Goal: Task Accomplishment & Management: Complete application form

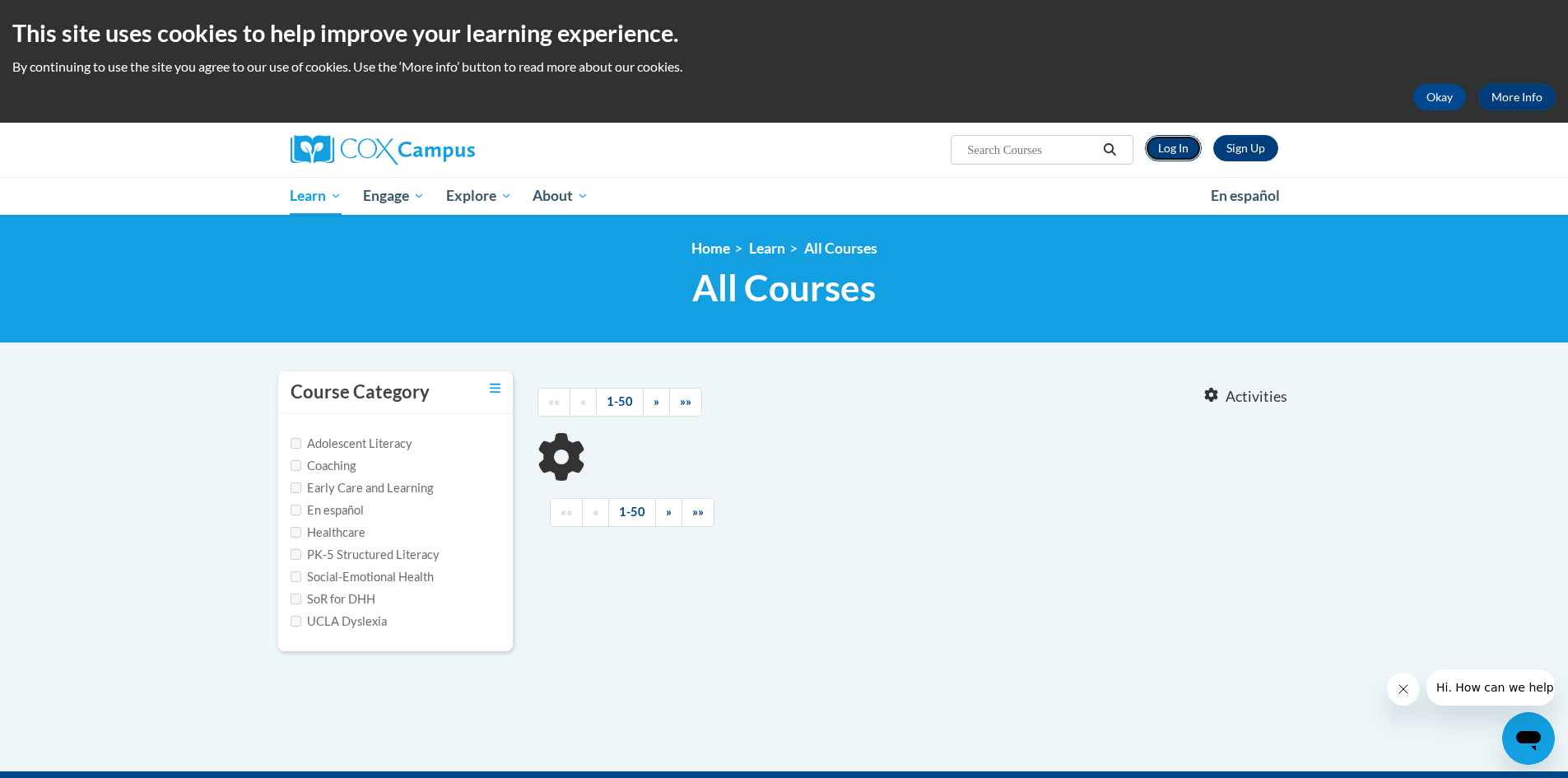
click at [1174, 151] on link "Log In" at bounding box center [1173, 148] width 57 height 26
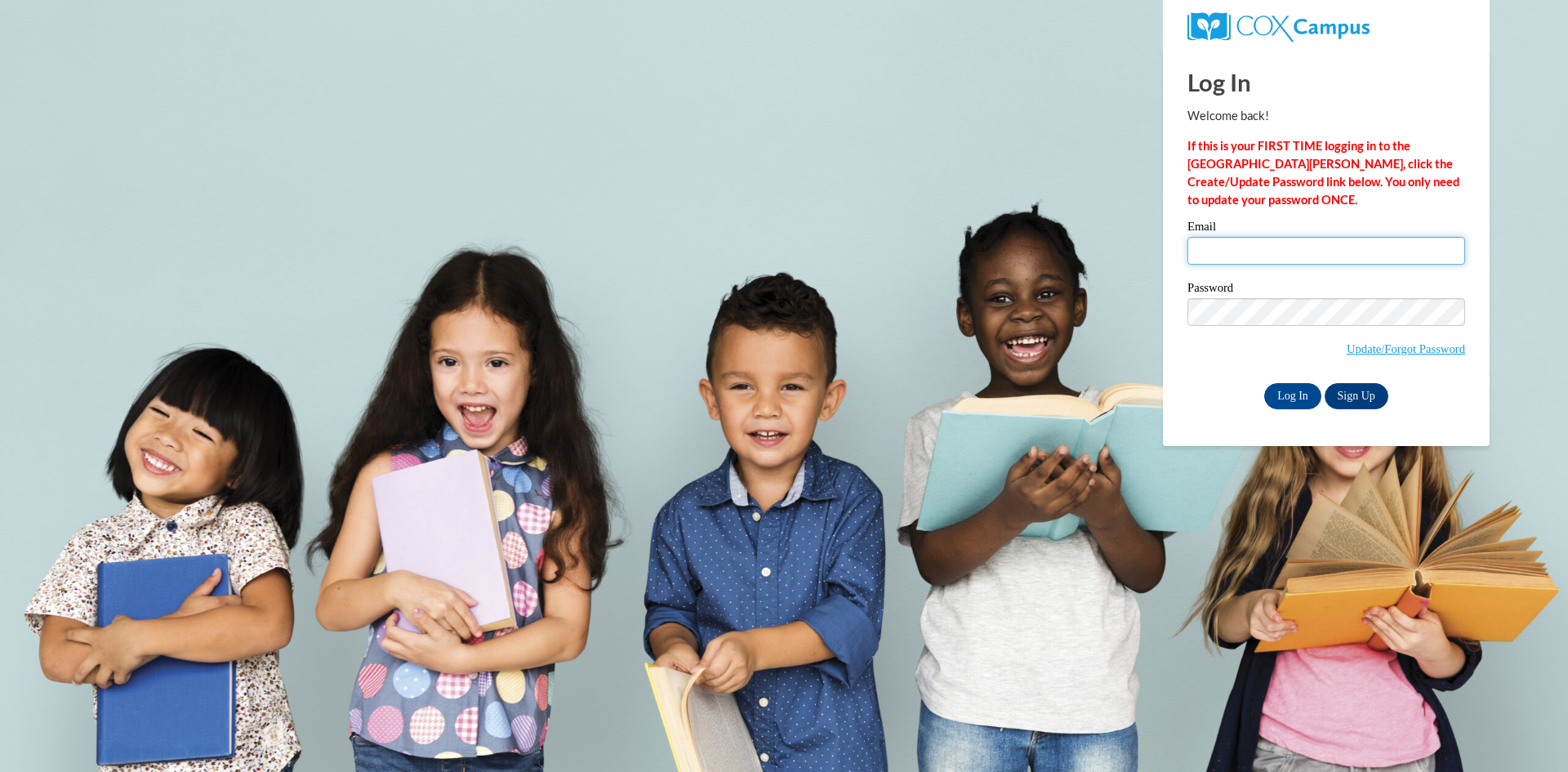
click at [1246, 264] on input "Email" at bounding box center [1327, 251] width 278 height 28
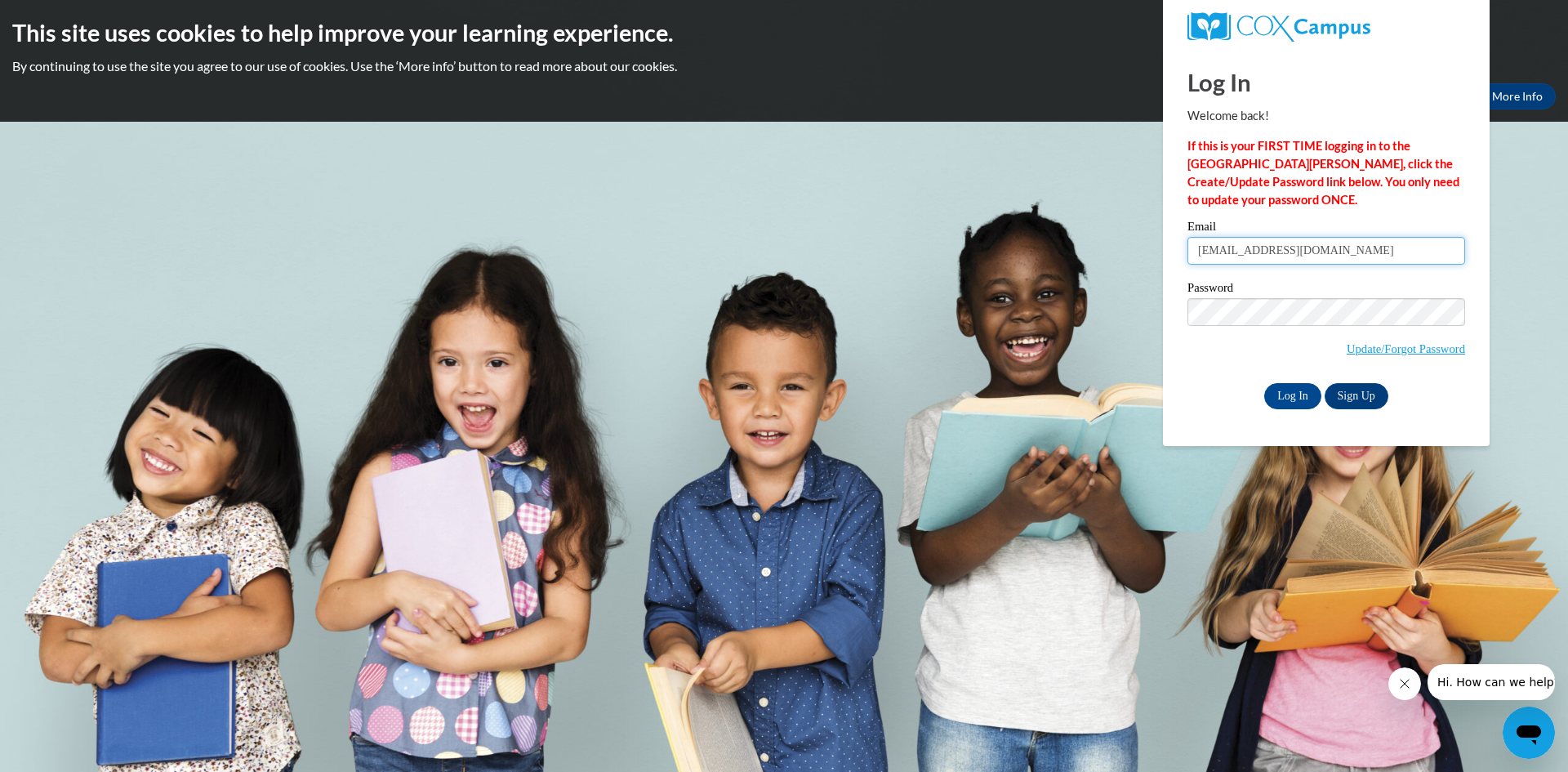
type input "[EMAIL_ADDRESS][DOMAIN_NAME]"
click at [1301, 398] on input "Log In" at bounding box center [1293, 396] width 57 height 26
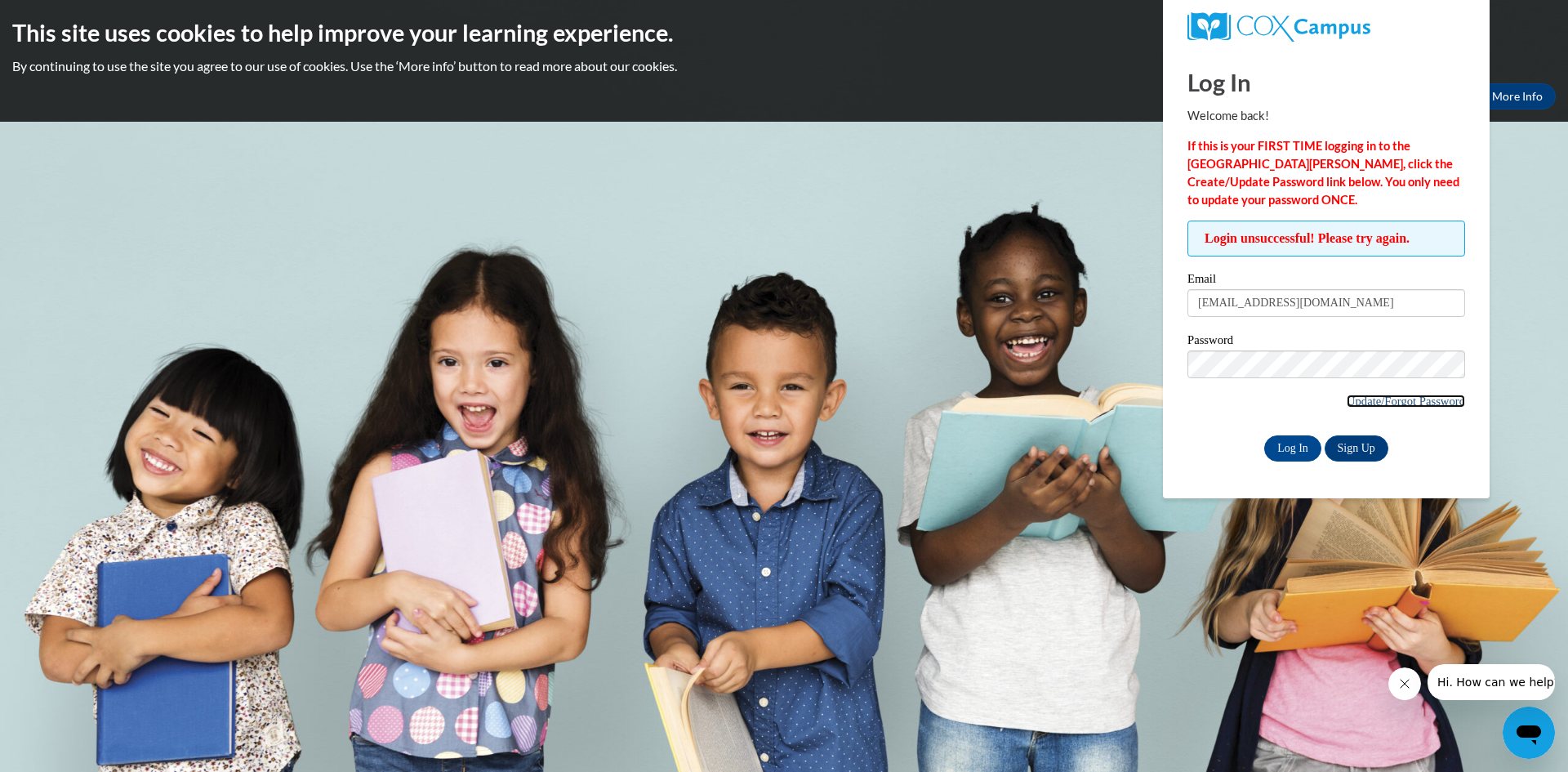
click at [1421, 398] on link "Update/Forgot Password" at bounding box center [1406, 401] width 118 height 13
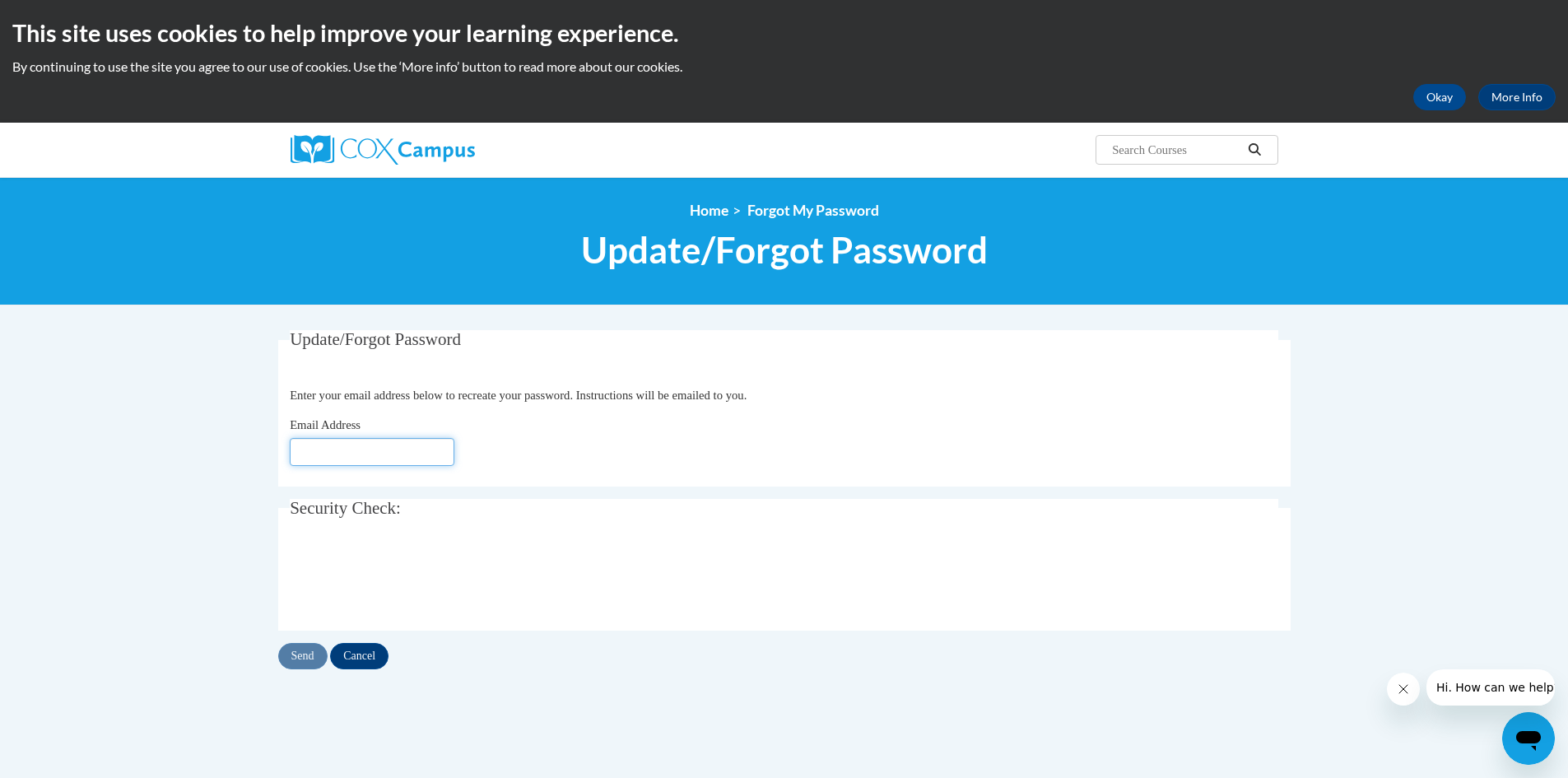
click at [373, 455] on input "Email Address" at bounding box center [372, 452] width 164 height 28
type input "[EMAIL_ADDRESS][DOMAIN_NAME]"
click at [312, 659] on input "Send" at bounding box center [303, 656] width 49 height 26
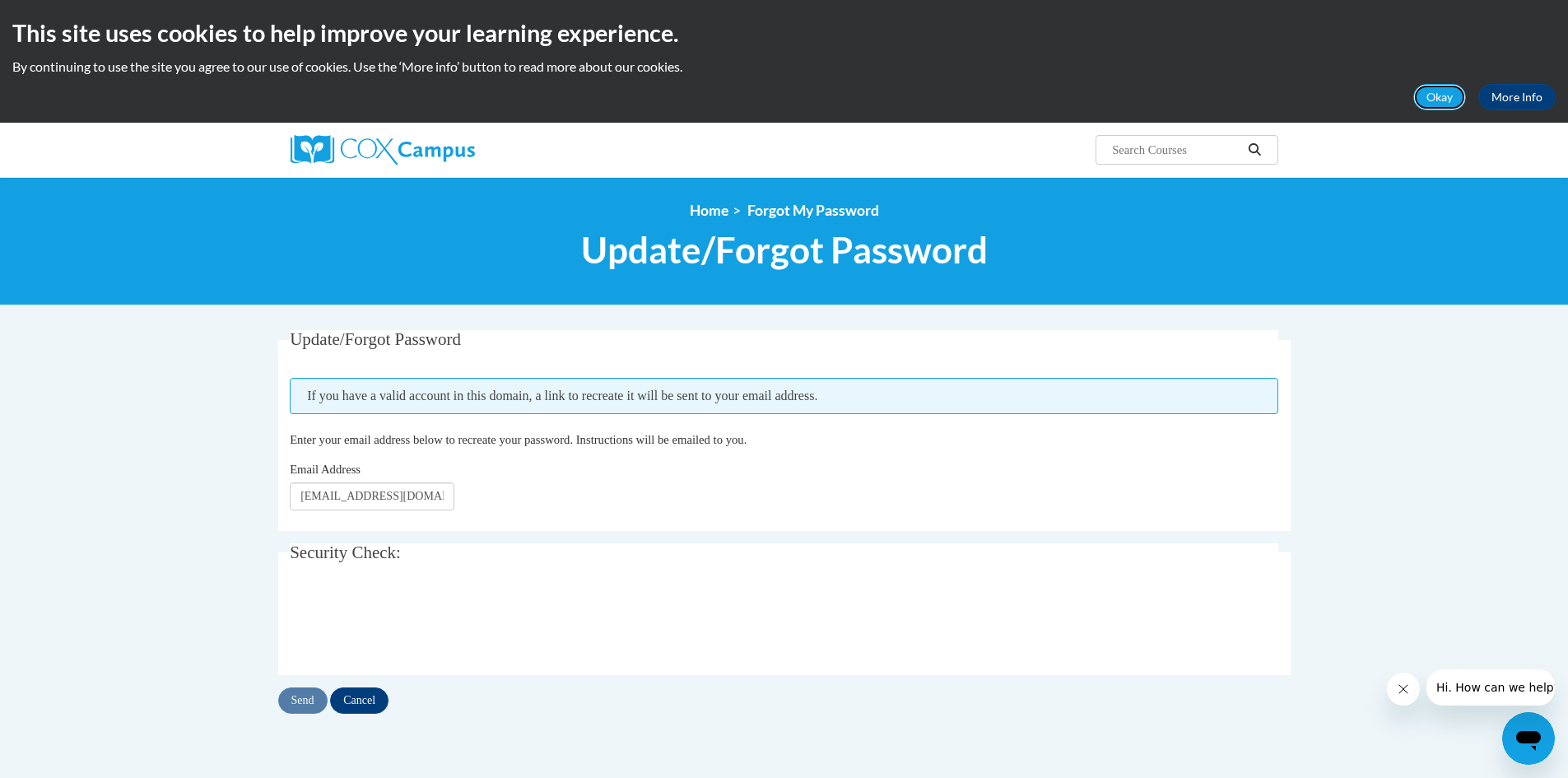
click at [1440, 106] on button "Okay" at bounding box center [1439, 97] width 52 height 26
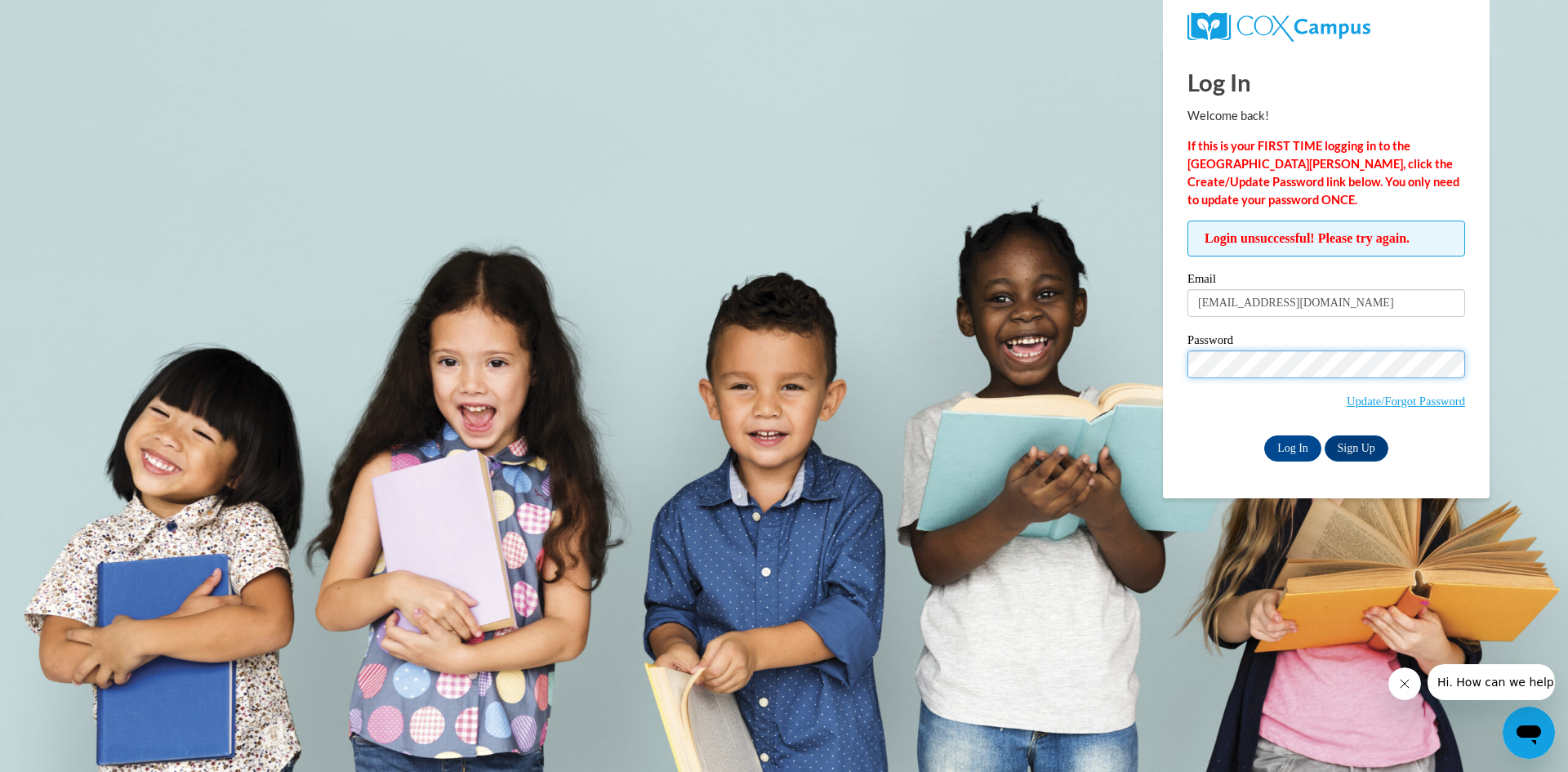
click at [1264, 435] on input "Log In" at bounding box center [1293, 448] width 57 height 26
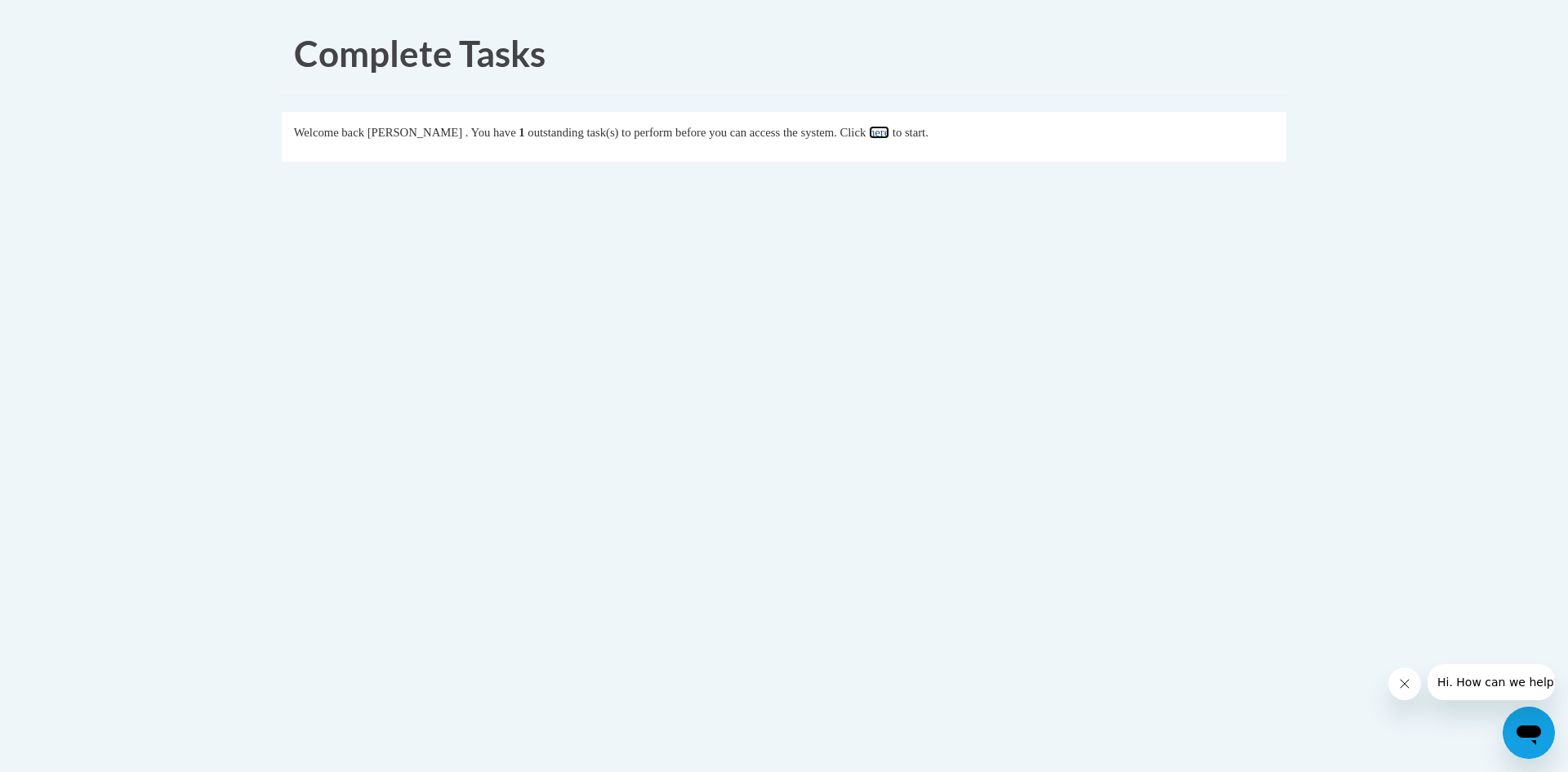
click at [889, 128] on link "here" at bounding box center [880, 132] width 21 height 13
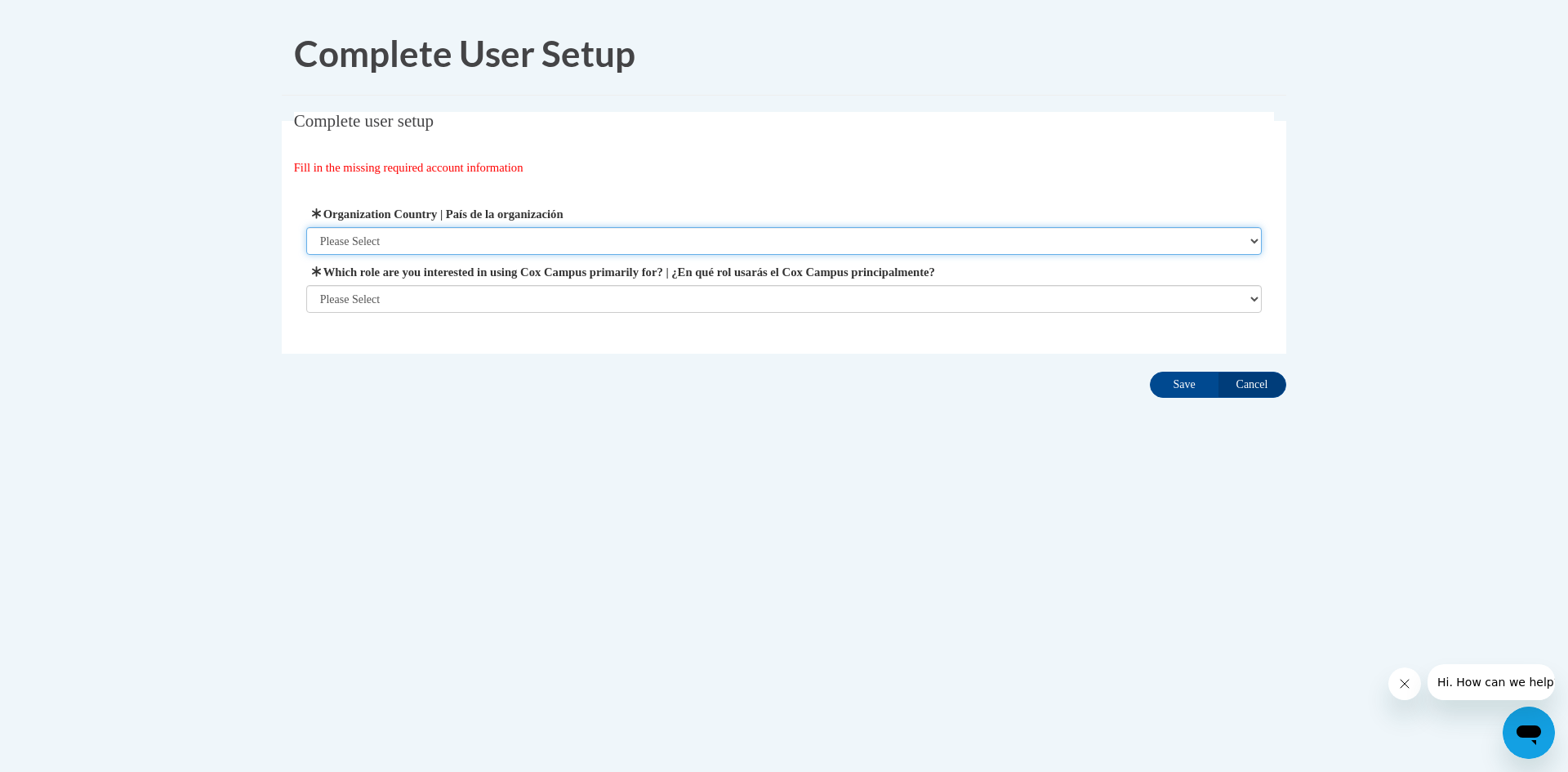
click at [459, 235] on select "Please Select [GEOGRAPHIC_DATA] | [GEOGRAPHIC_DATA] Outside of [GEOGRAPHIC_DATA…" at bounding box center [784, 241] width 956 height 28
select select "ad49bcad-a171-4b2e-b99c-48b446064914"
click at [306, 227] on select "Please Select [GEOGRAPHIC_DATA] | [GEOGRAPHIC_DATA] Outside of [GEOGRAPHIC_DATA…" at bounding box center [784, 241] width 956 height 28
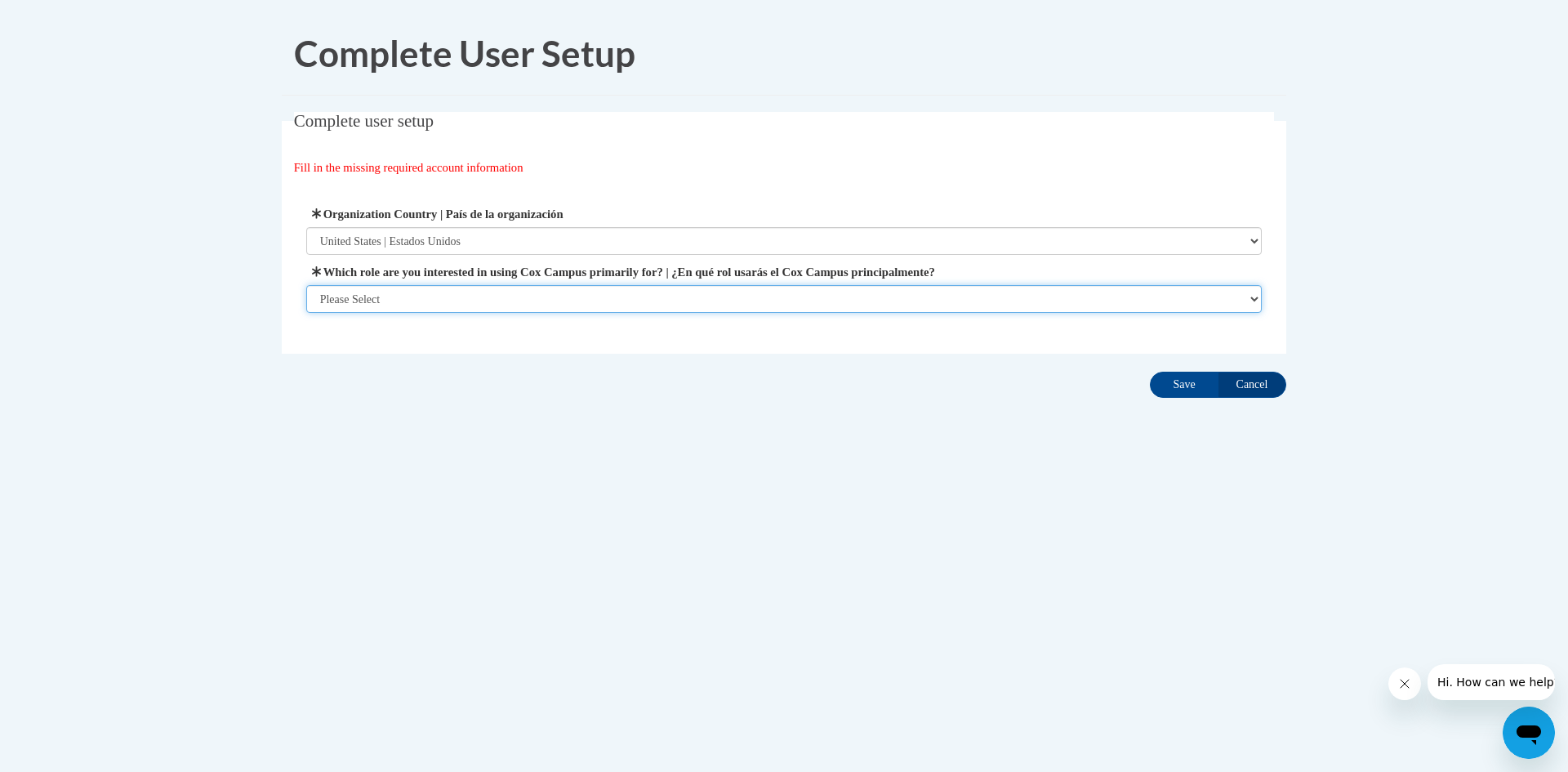
click at [458, 286] on select "Please Select College/University | Colegio/Universidad Community/Nonprofit Part…" at bounding box center [784, 299] width 956 height 28
select select "fbf2d438-af2f-41f8-98f1-81c410e29de3"
click at [306, 313] on select "Please Select College/University | Colegio/Universidad Community/Nonprofit Part…" at bounding box center [784, 299] width 956 height 28
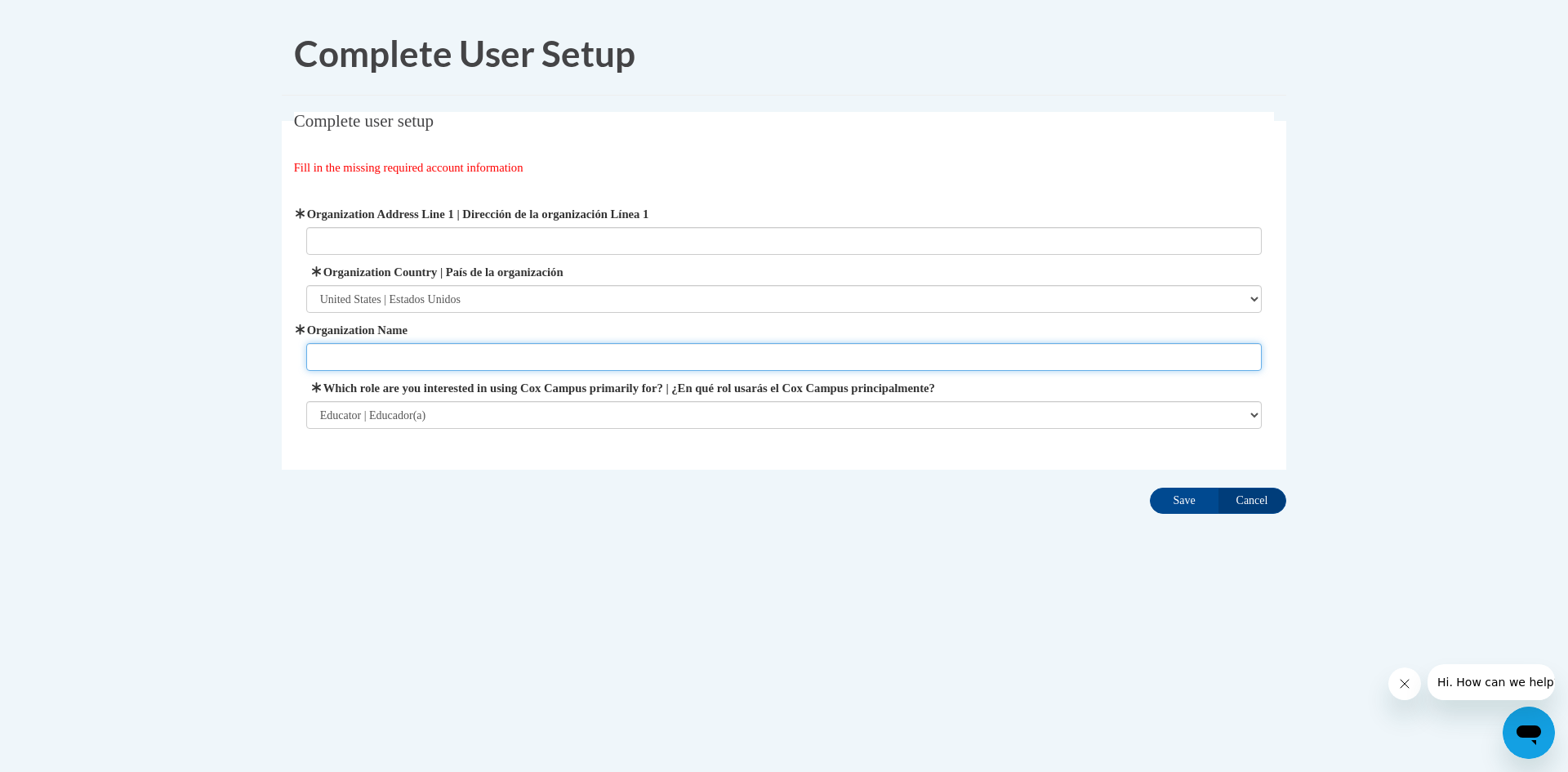
click at [461, 362] on input "Organization Name" at bounding box center [784, 357] width 956 height 28
type input "NBLC"
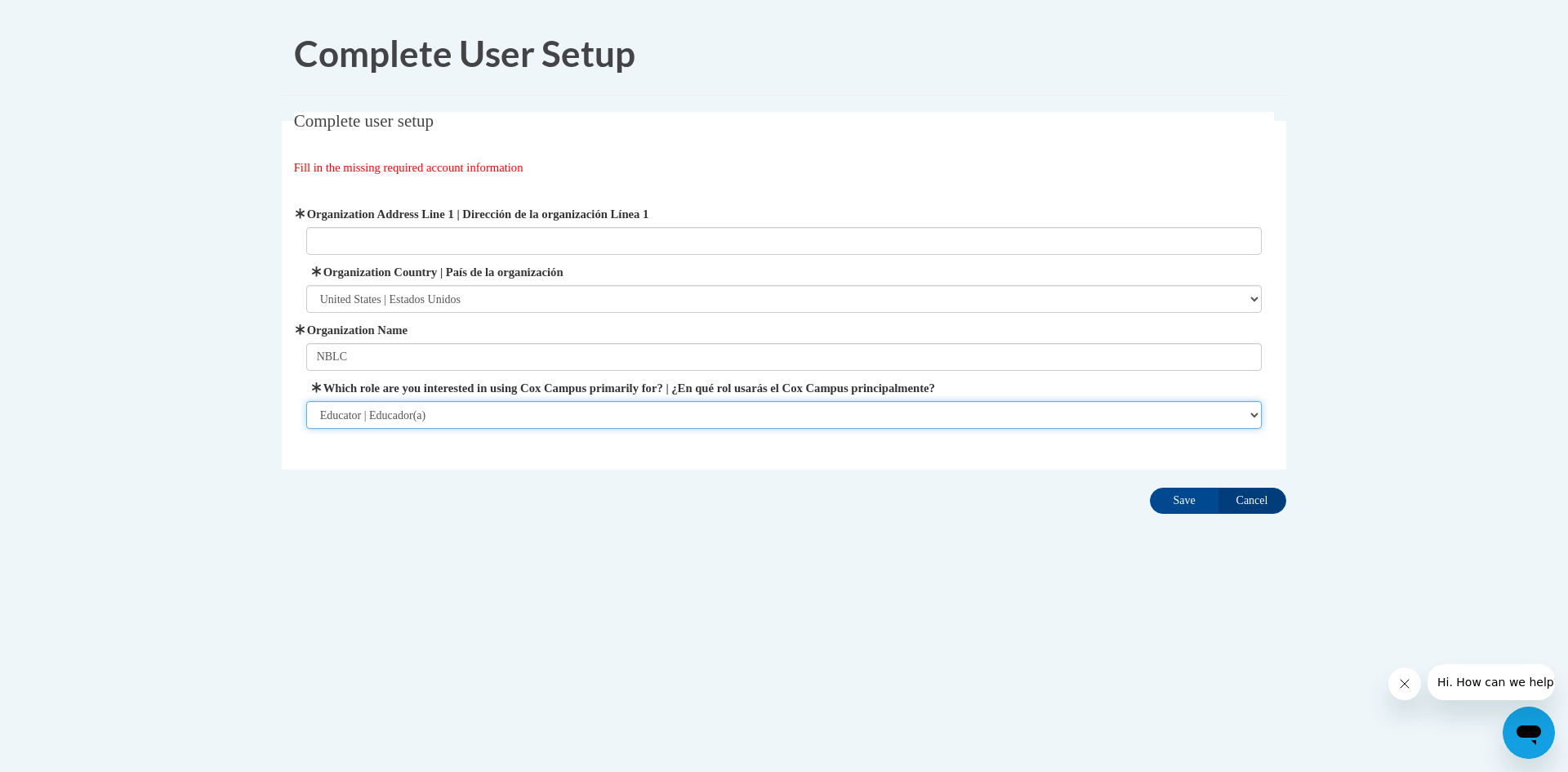
click at [693, 414] on select "Please Select College/University | Colegio/Universidad Community/Nonprofit Part…" at bounding box center [784, 415] width 956 height 28
click at [1297, 656] on body "Complete User Setup Complete user setup Fill in the missing required account in…" at bounding box center [784, 386] width 1568 height 772
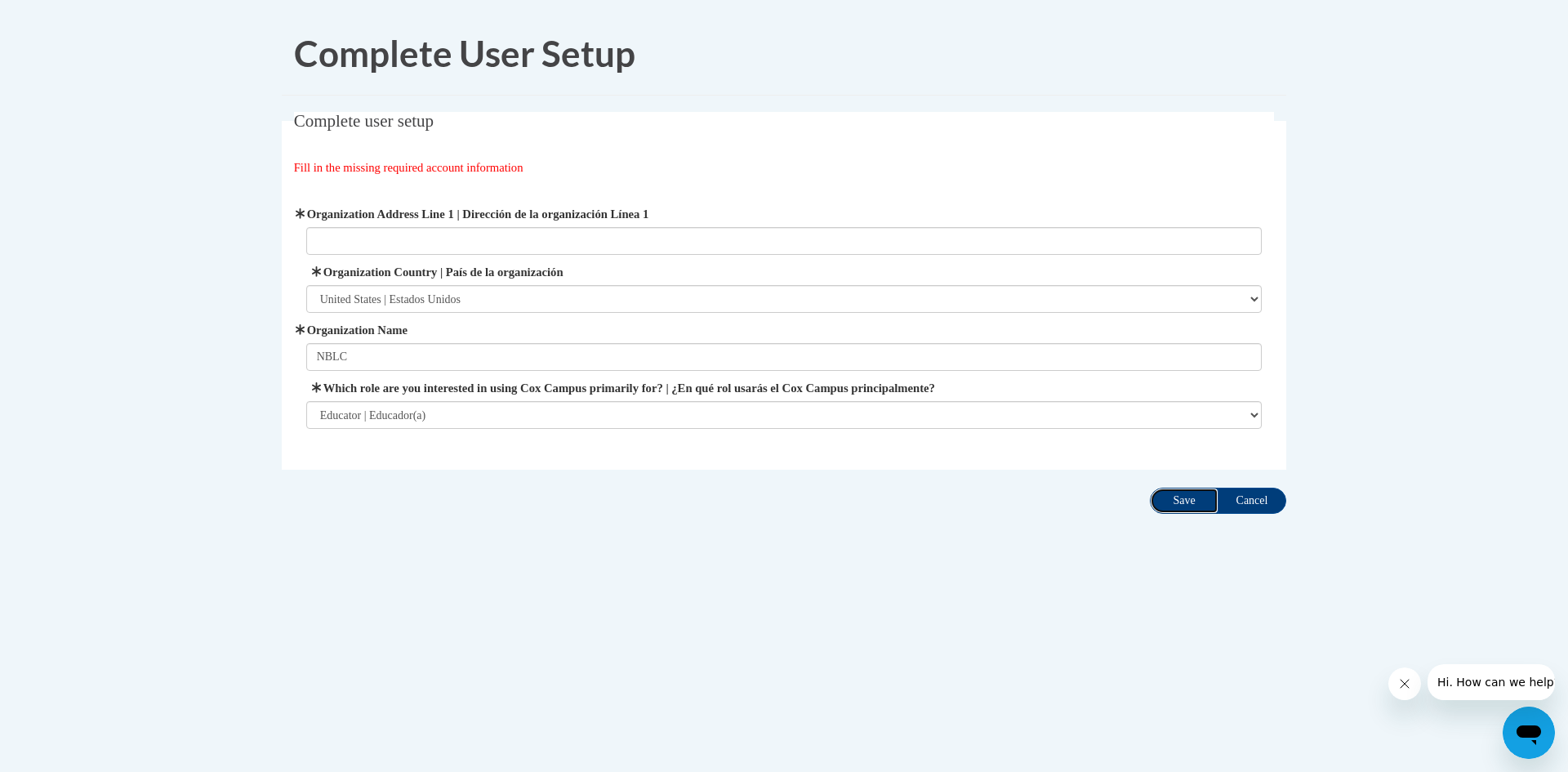
click at [1191, 501] on input "Save" at bounding box center [1184, 500] width 69 height 26
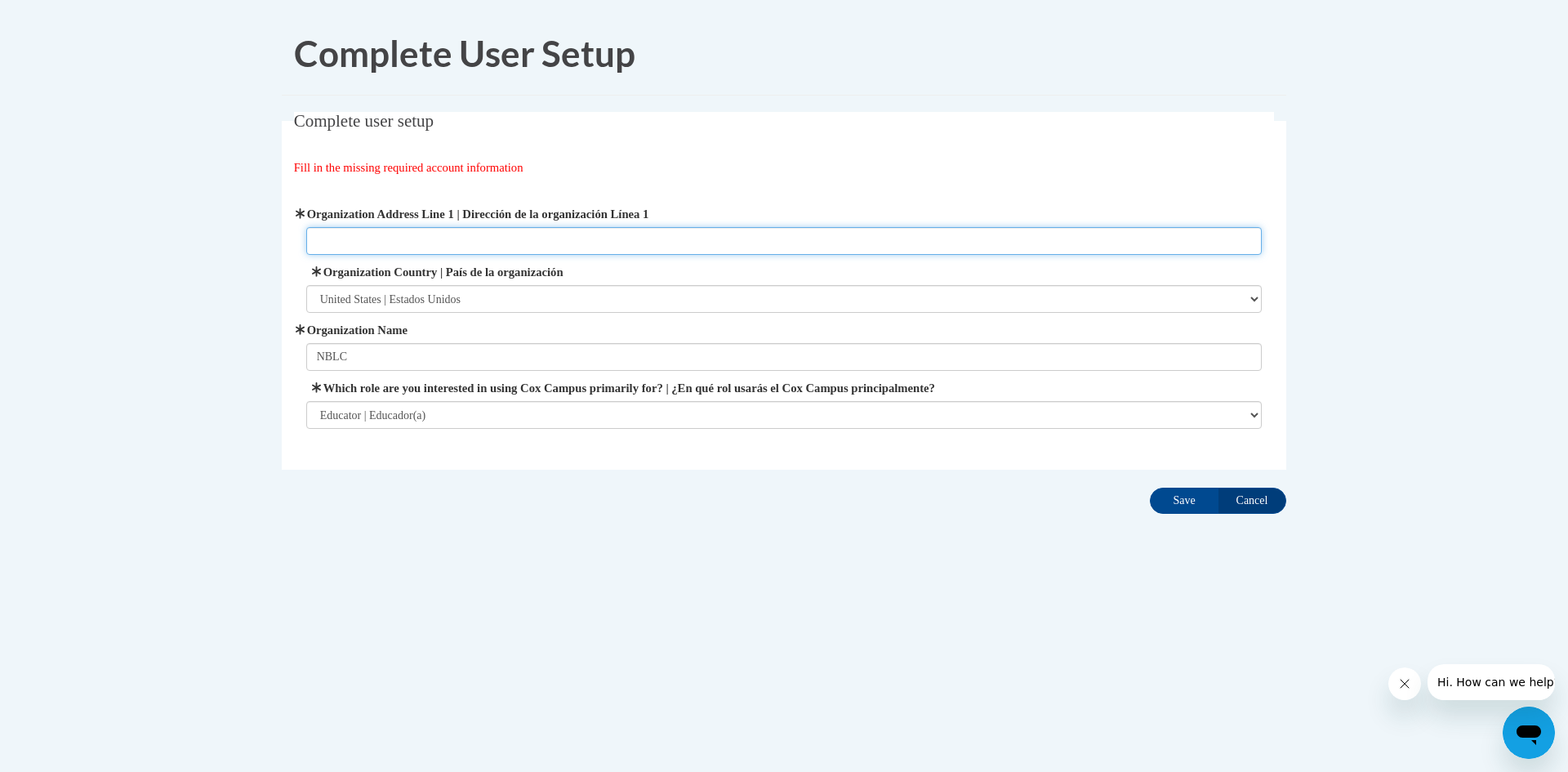
click at [497, 242] on input "Organization Address Line 1 | Dirección de la organización Línea 1" at bounding box center [784, 241] width 956 height 28
type input "north bend rd"
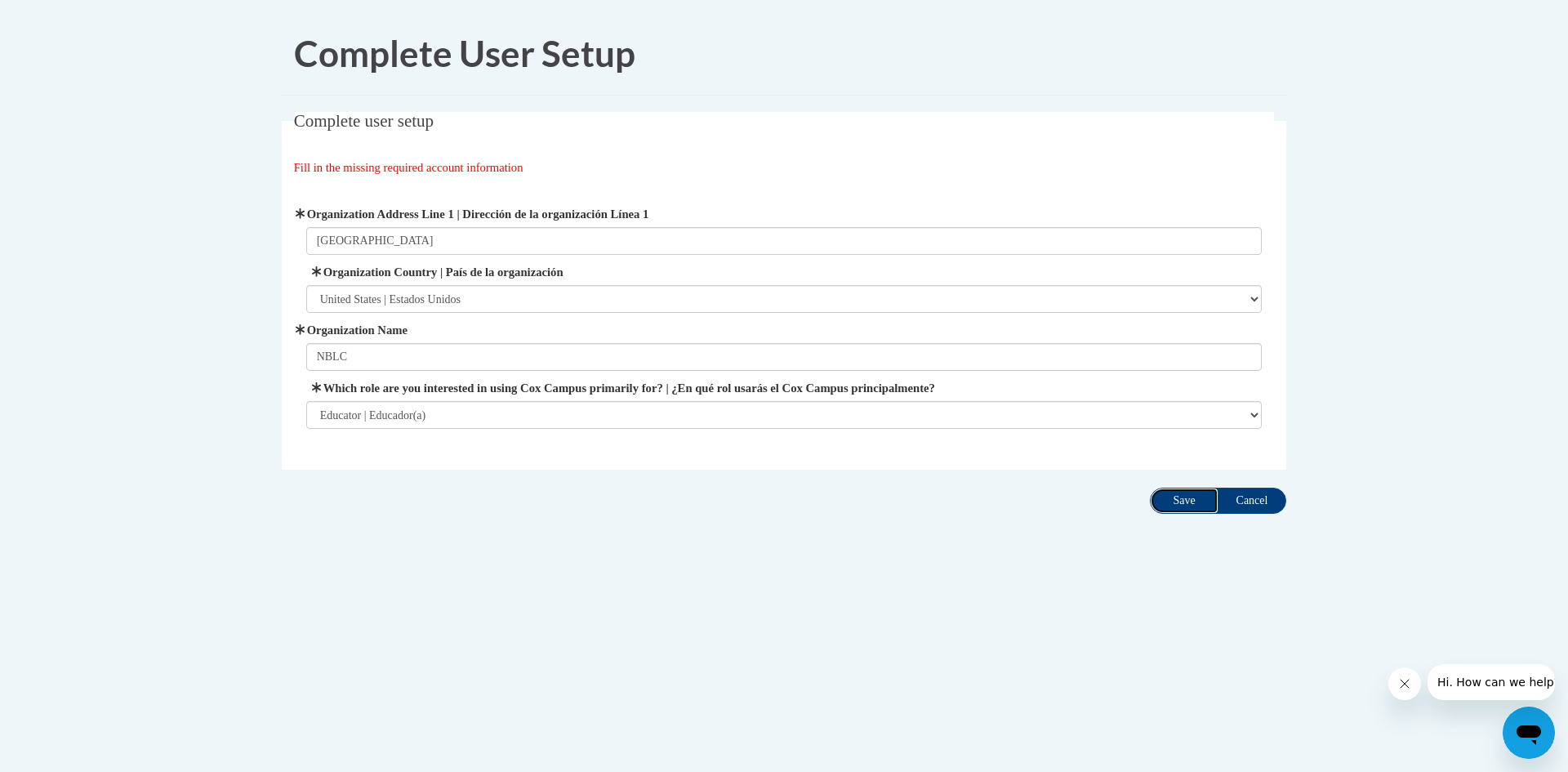
click at [1202, 497] on input "Save" at bounding box center [1184, 500] width 69 height 26
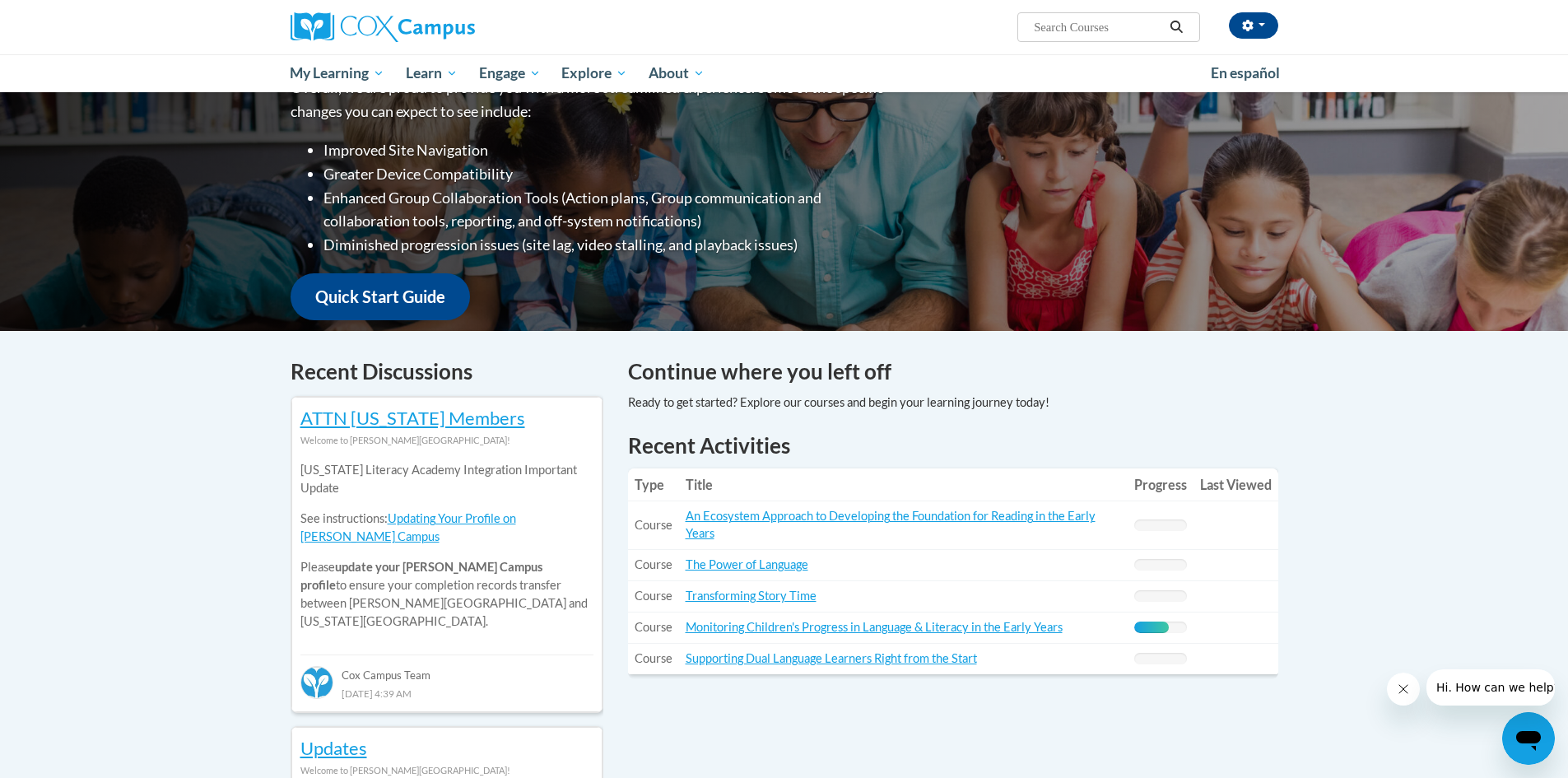
scroll to position [330, 0]
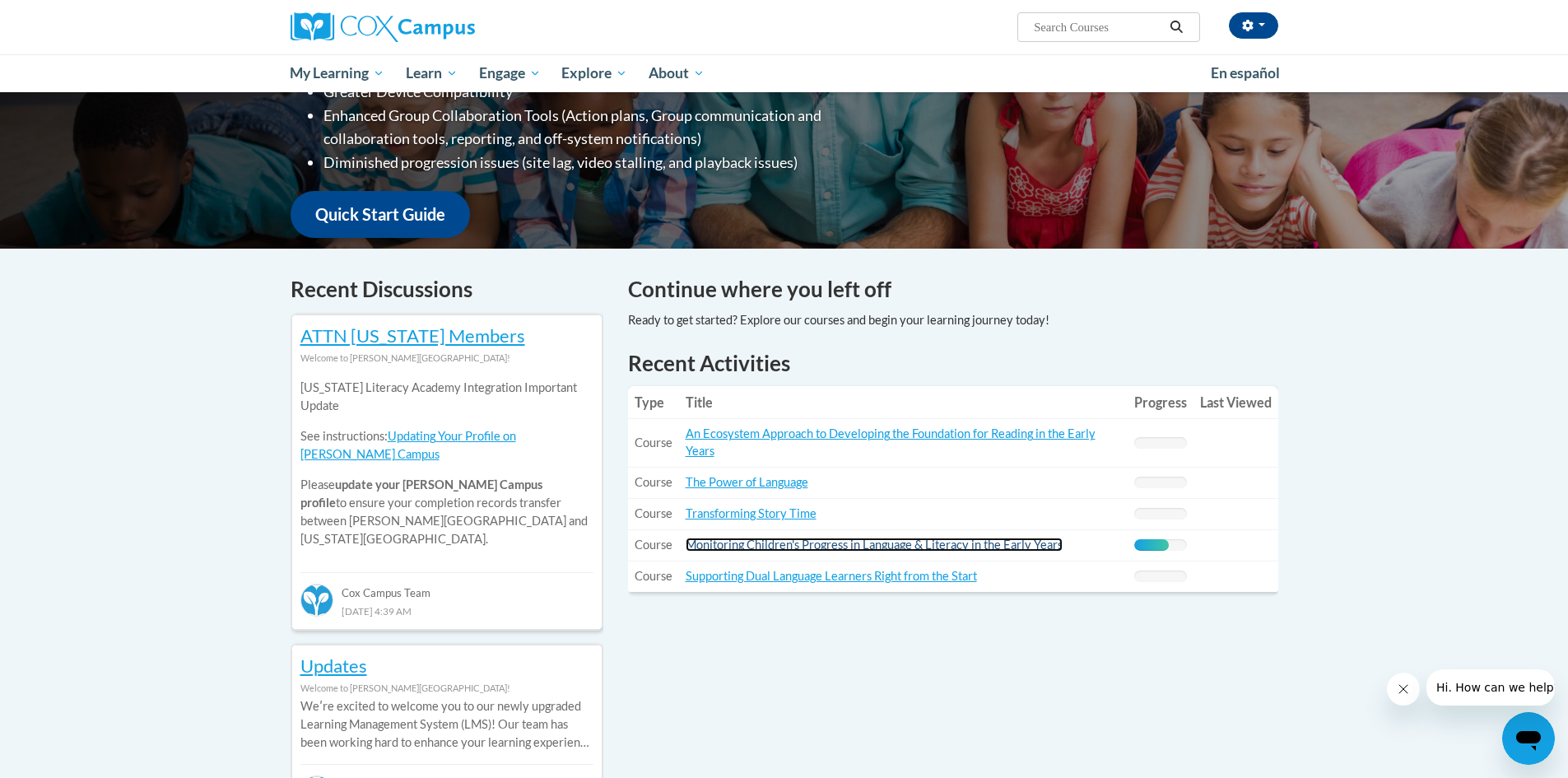
click at [835, 544] on link "Monitoring Children's Progress in Language & Literacy in the Early Years" at bounding box center [874, 545] width 377 height 14
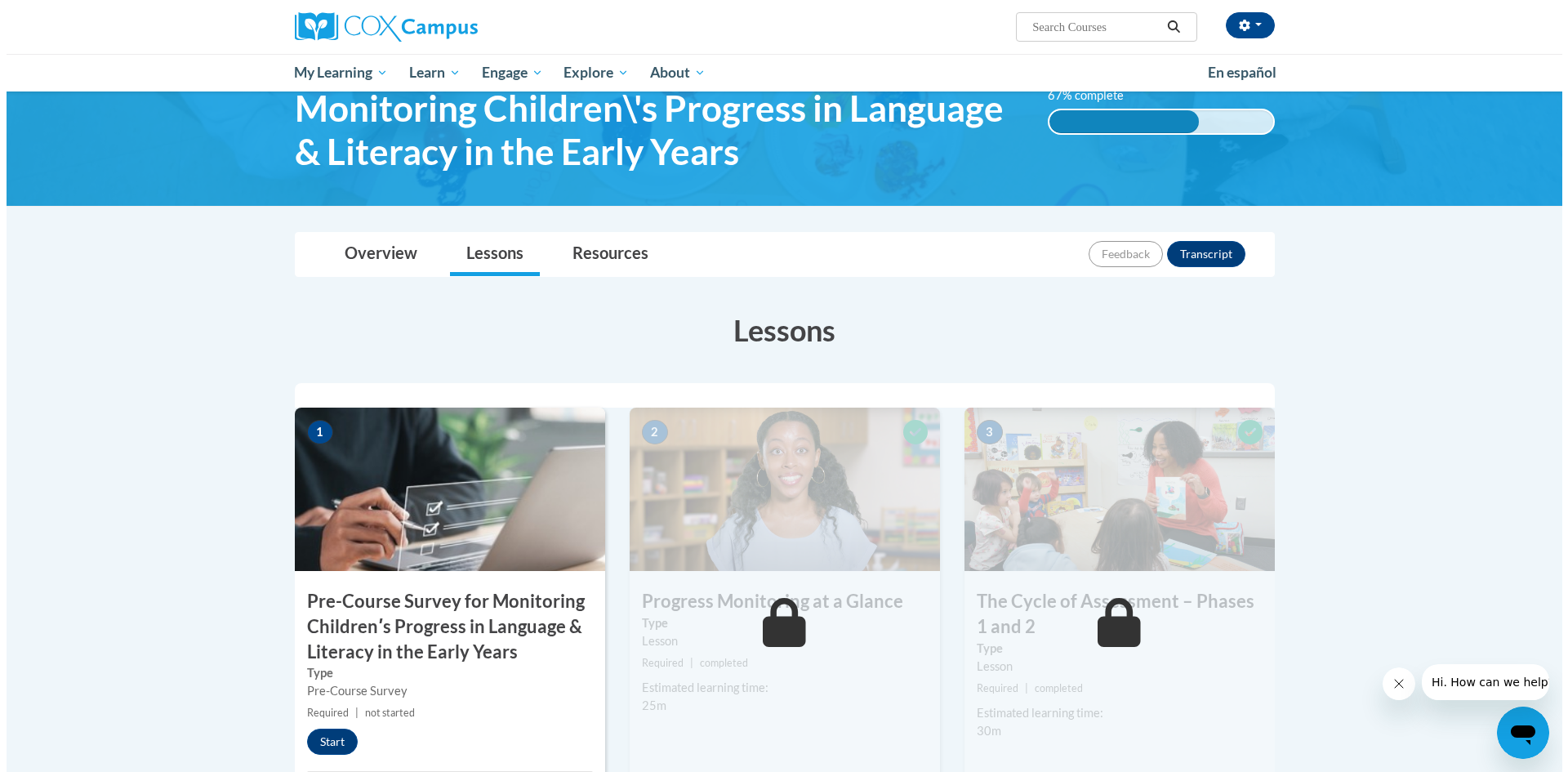
scroll to position [163, 0]
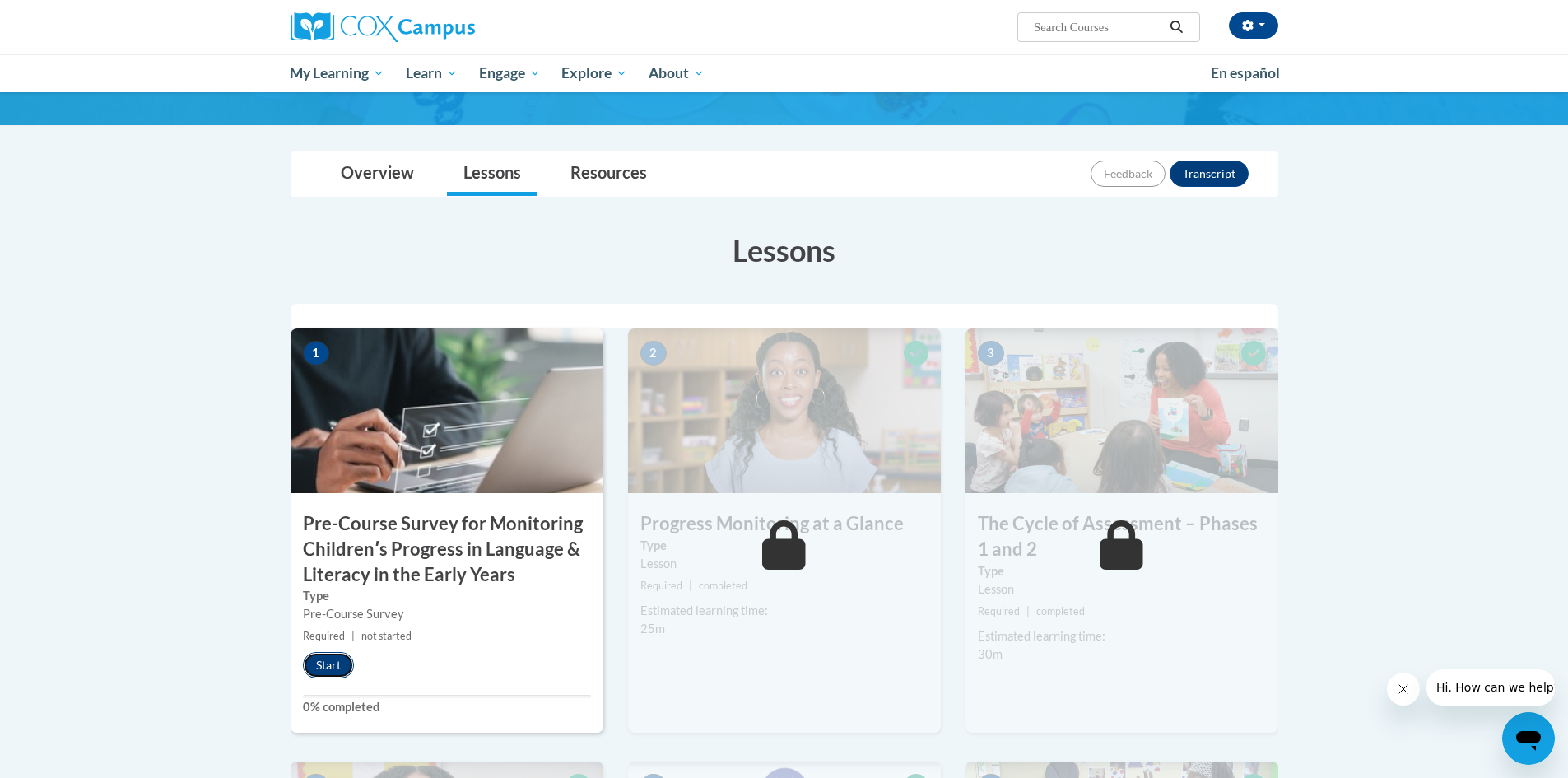
click at [352, 659] on button "Start" at bounding box center [328, 664] width 51 height 26
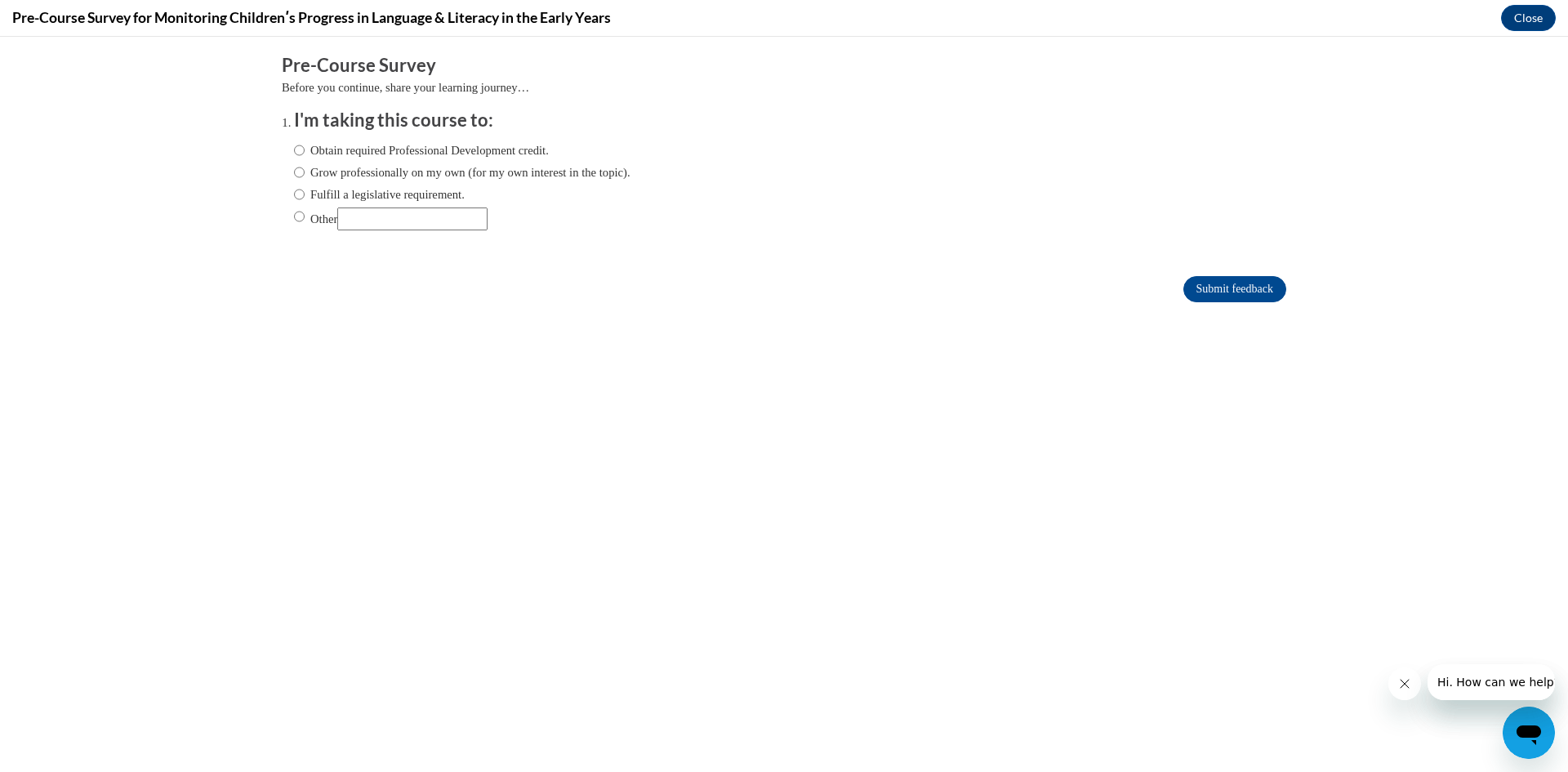
scroll to position [0, 0]
click at [296, 150] on label "Obtain required Professional Development credit." at bounding box center [422, 150] width 255 height 18
click at [296, 150] on input "Obtain required Professional Development credit." at bounding box center [299, 150] width 10 height 18
radio input "true"
click at [1194, 289] on input "Submit feedback" at bounding box center [1235, 289] width 103 height 26
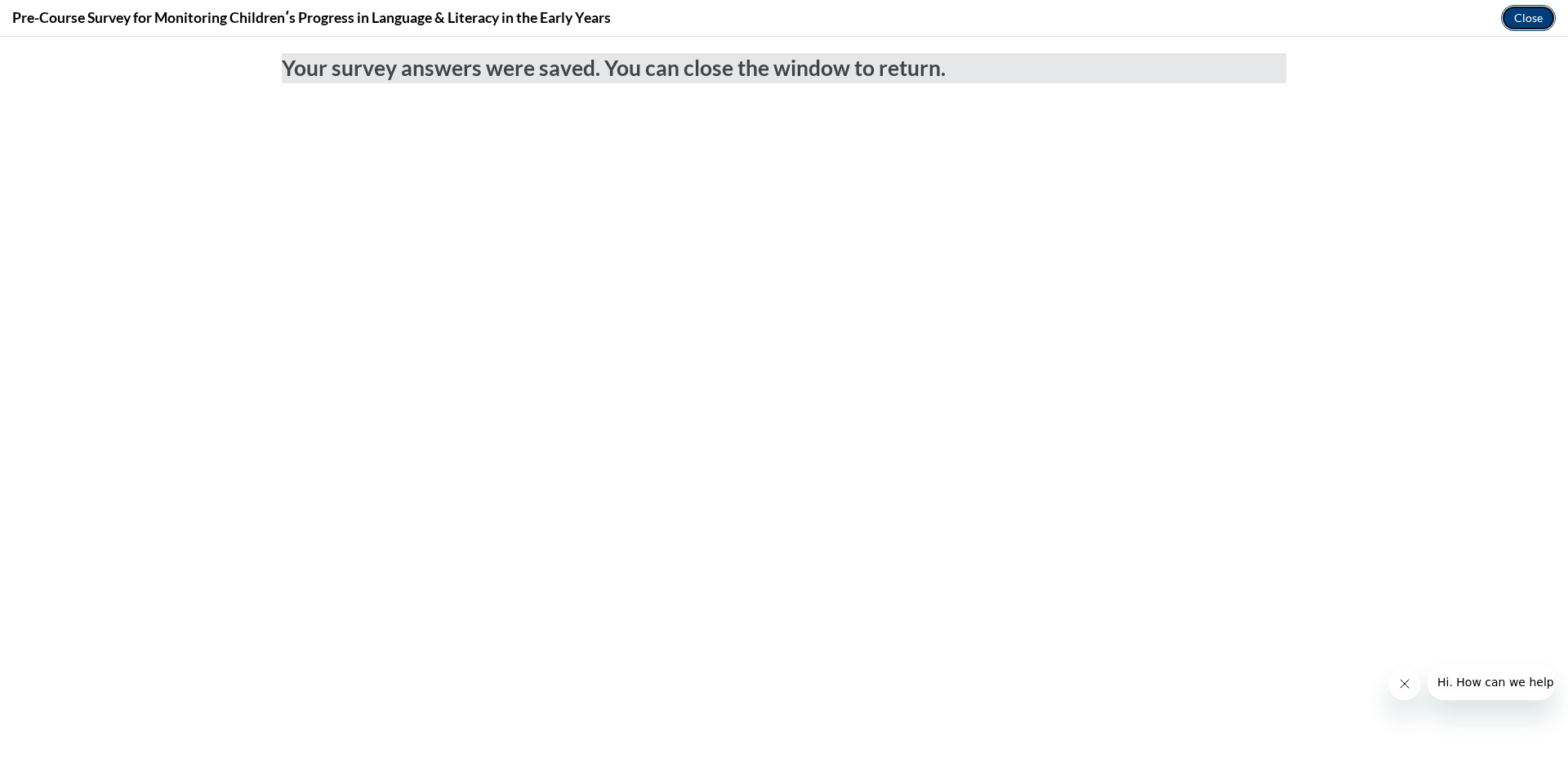
click at [1520, 25] on button "Close" at bounding box center [1528, 18] width 55 height 26
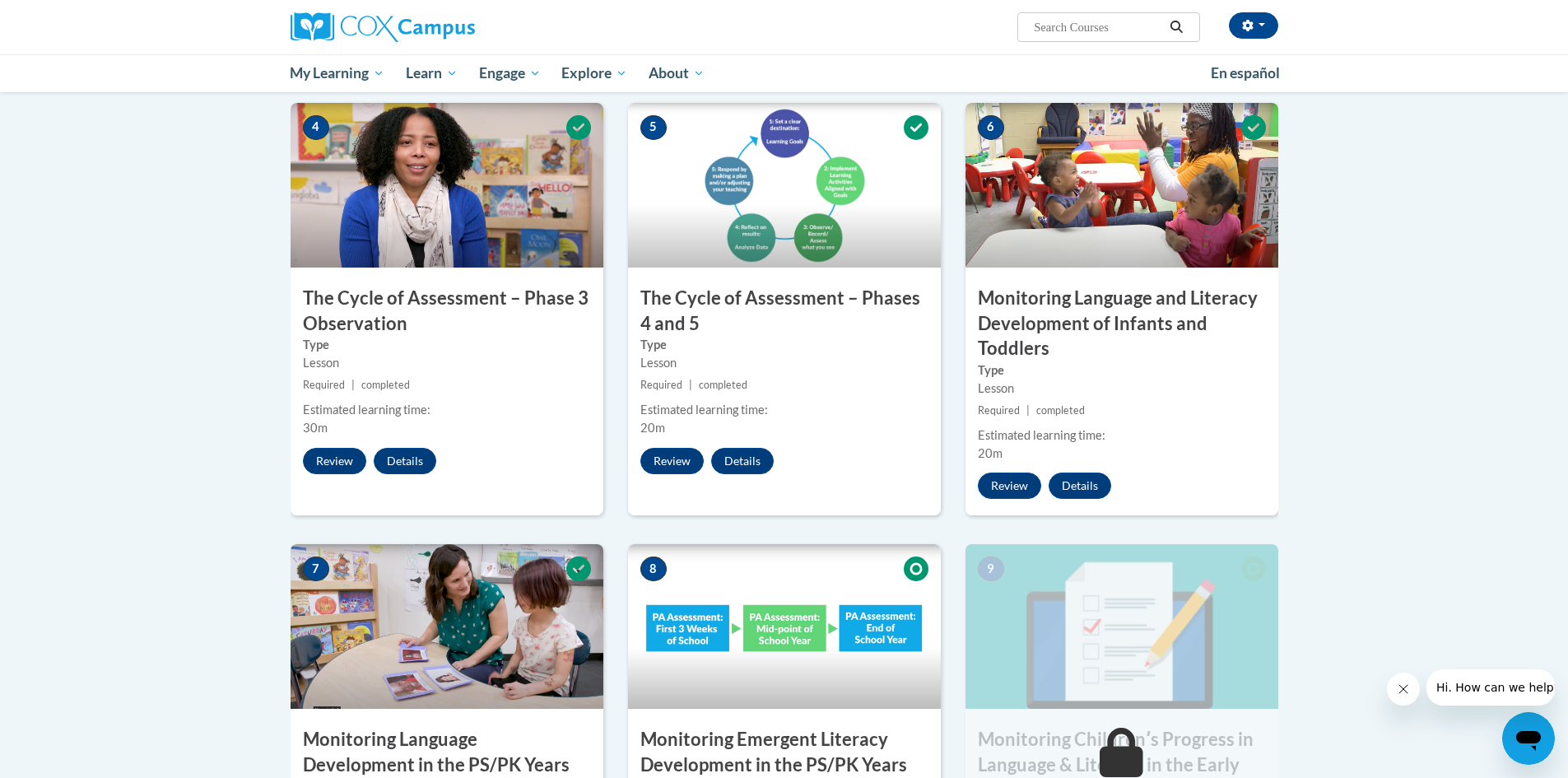
scroll to position [988, 0]
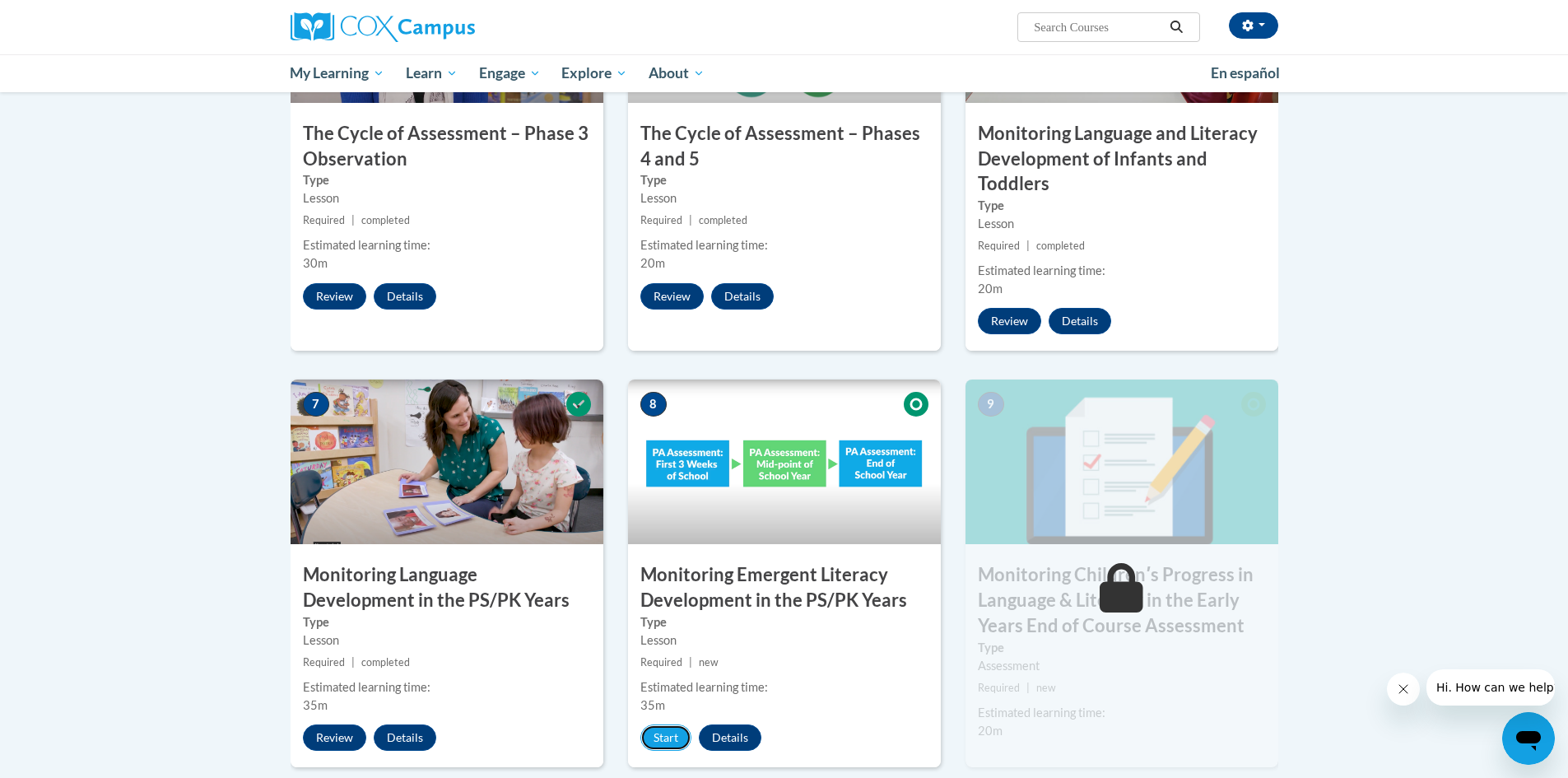
drag, startPoint x: 685, startPoint y: 737, endPoint x: 691, endPoint y: 726, distance: 12.5
click at [687, 731] on button "Start" at bounding box center [666, 737] width 51 height 26
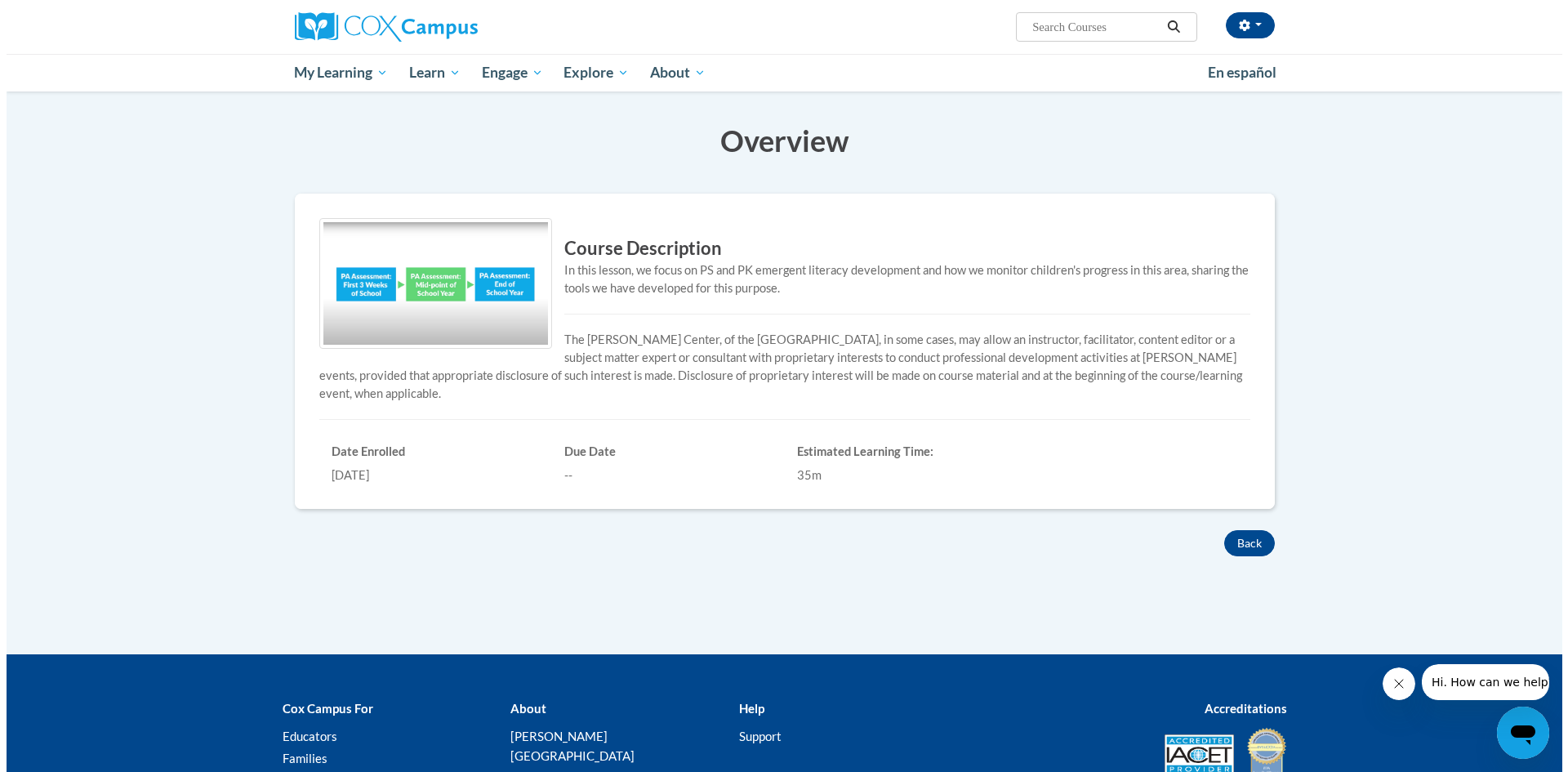
scroll to position [82, 0]
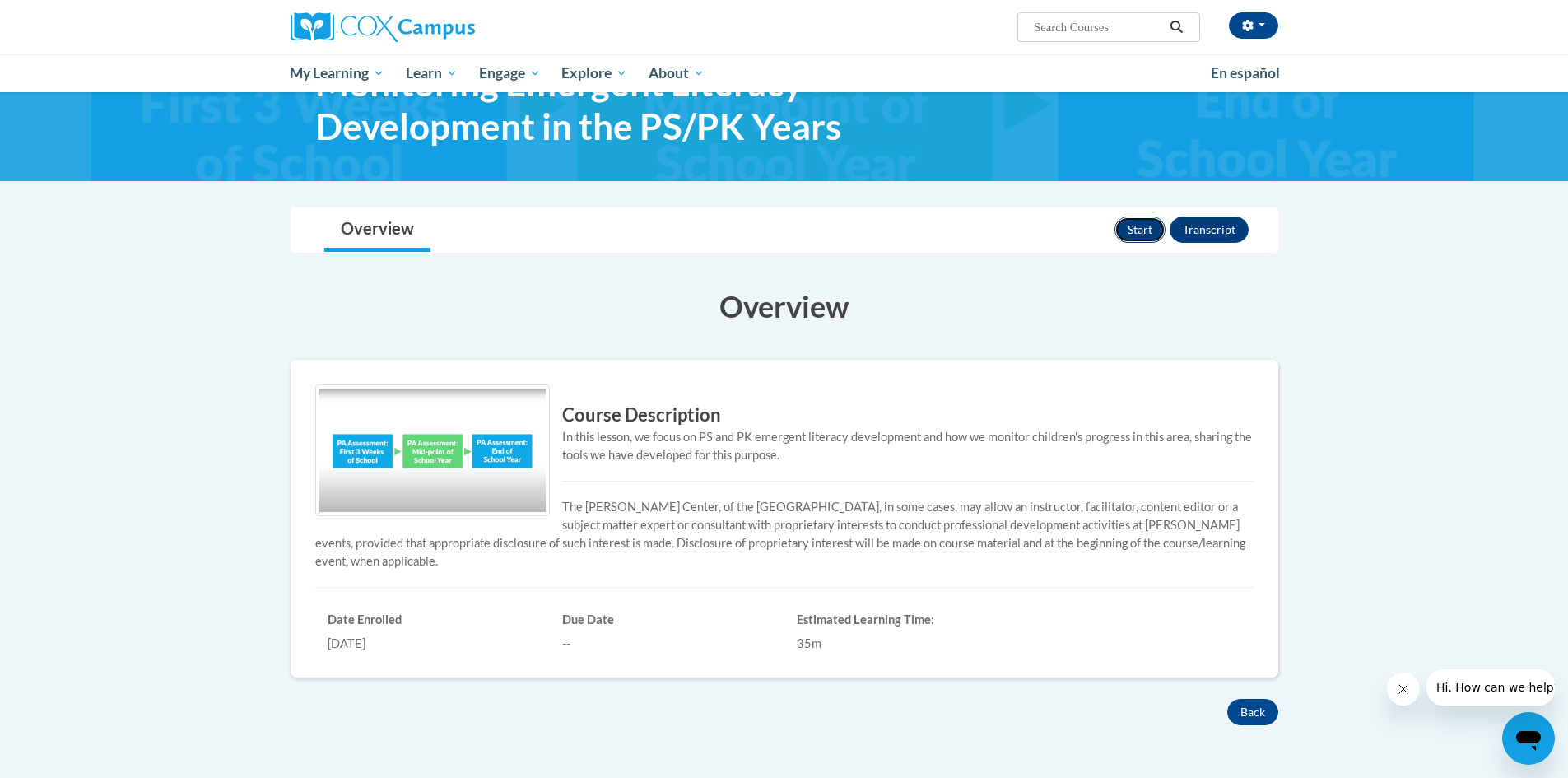
click at [1128, 230] on button "Start" at bounding box center [1139, 230] width 51 height 26
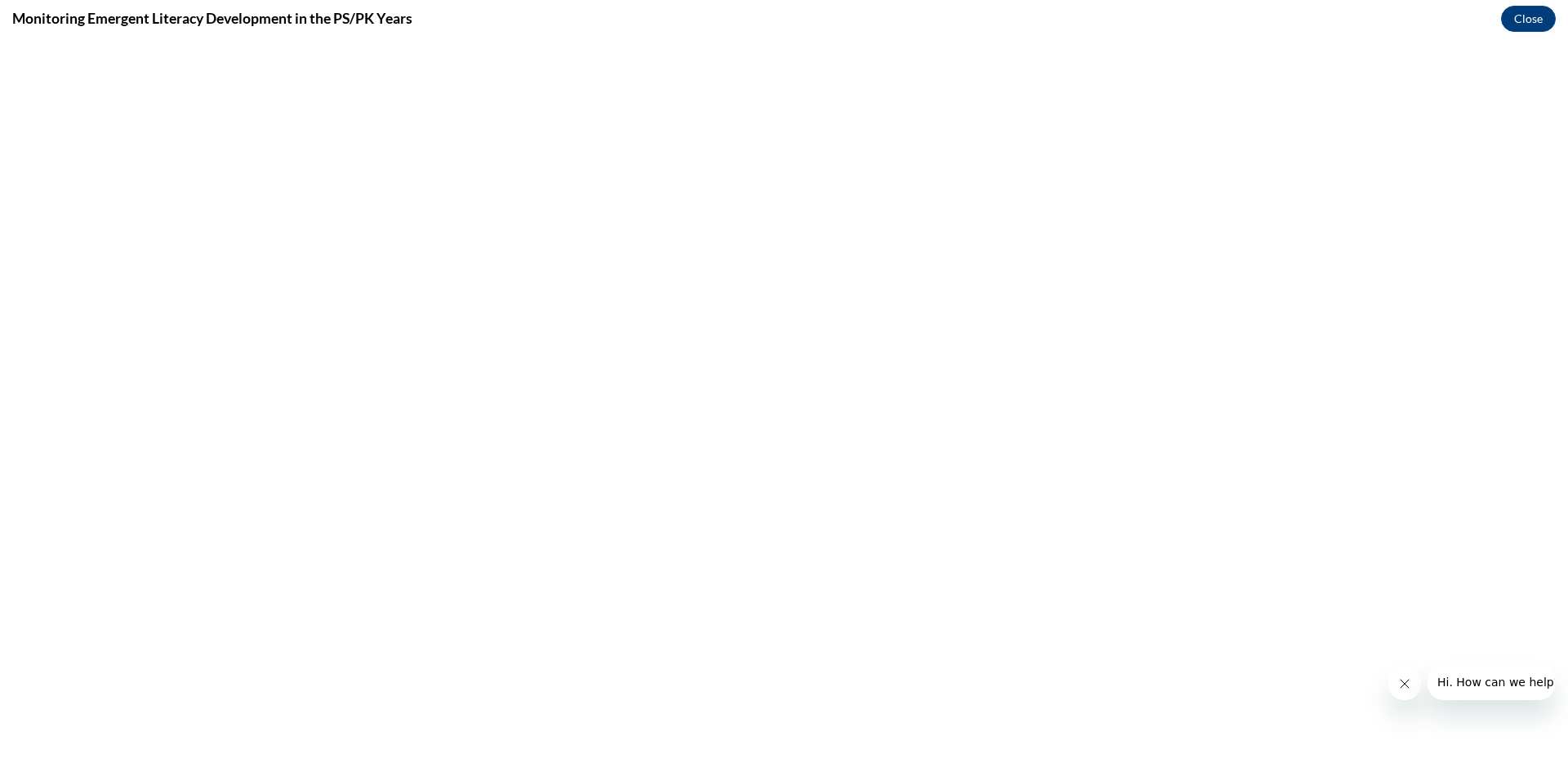
click at [1402, 681] on icon "Close message from company" at bounding box center [1404, 683] width 13 height 13
